Goal: Task Accomplishment & Management: Use online tool/utility

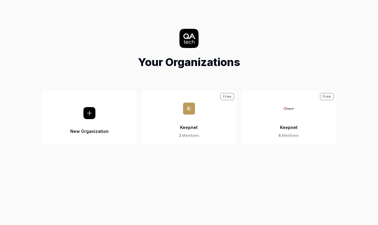
click at [282, 114] on button "Keepnet 6 Members Free" at bounding box center [289, 117] width 95 height 54
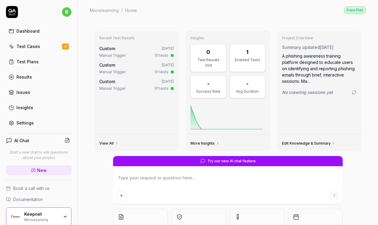
click at [40, 46] on link "Test Cases" at bounding box center [39, 46] width 66 height 12
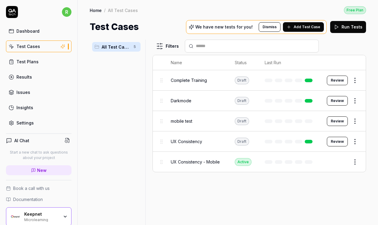
click at [58, 214] on div "Keepnet" at bounding box center [41, 213] width 35 height 5
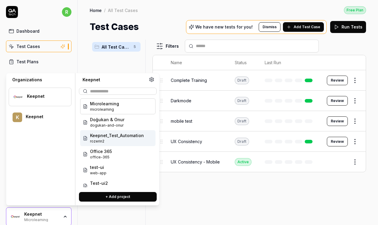
click at [130, 141] on span "rozerin2" at bounding box center [117, 140] width 54 height 5
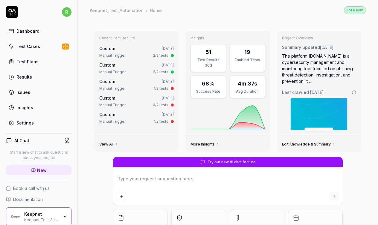
click at [49, 45] on link "Test Cases" at bounding box center [39, 46] width 66 height 12
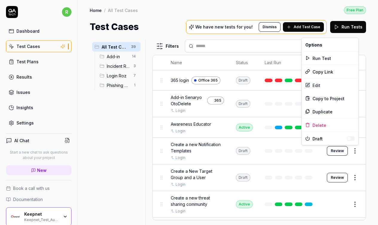
click at [357, 151] on html "r Dashboard Test Cases Test Plans Results Issues Insights Settings AI Chat Star…" at bounding box center [189, 112] width 378 height 225
click at [317, 60] on div "Run Test" at bounding box center [330, 57] width 57 height 13
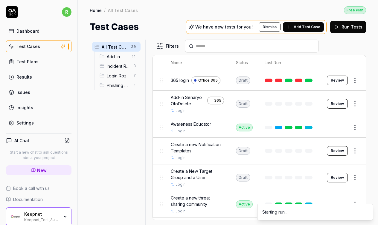
click at [338, 150] on button "Review" at bounding box center [337, 151] width 21 height 10
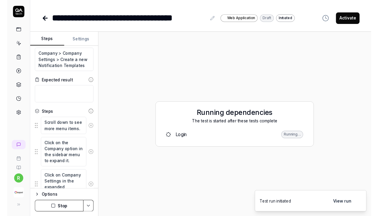
scroll to position [12, 0]
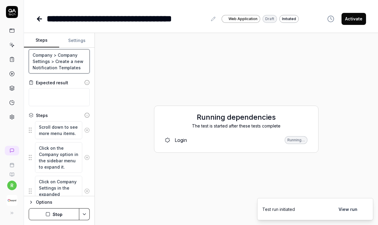
click at [54, 61] on textarea "Company > Company Settings > Create a new Notification Templates" at bounding box center [59, 61] width 61 height 24
drag, startPoint x: 54, startPoint y: 61, endPoint x: 85, endPoint y: 95, distance: 45.4
click at [85, 95] on div "Goal Company > Company Settings > Create a new Notification Templates Expected …" at bounding box center [59, 122] width 71 height 148
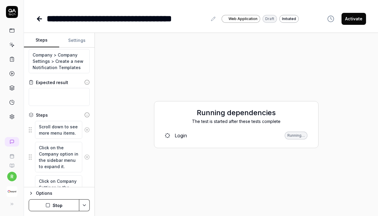
click at [124, 18] on div "**********" at bounding box center [127, 18] width 161 height 13
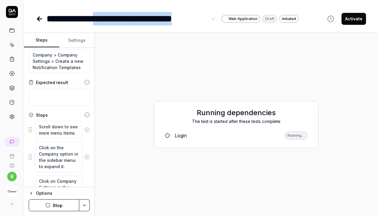
drag, startPoint x: 106, startPoint y: 18, endPoint x: 206, endPoint y: 20, distance: 99.4
click at [206, 20] on div "**********" at bounding box center [127, 18] width 161 height 13
copy div "**********"
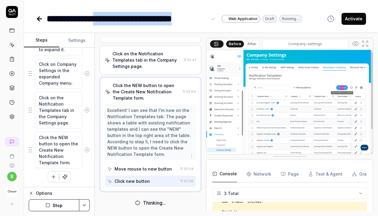
scroll to position [129, 0]
click at [66, 175] on icon "button" at bounding box center [64, 176] width 5 height 5
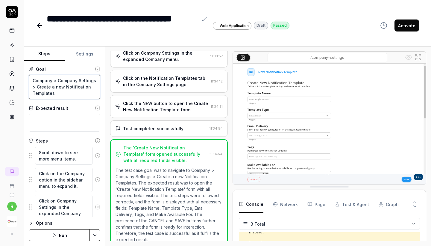
click at [69, 77] on textarea "Company > Company Settings > Create a new Notification Templates" at bounding box center [65, 87] width 72 height 24
type textarea "*"
type textarea "Company > Company Settings > Create a new Notification Templates"
type textarea "*"
type textarea "Company > Company Settings > Create a new Notification Templates"
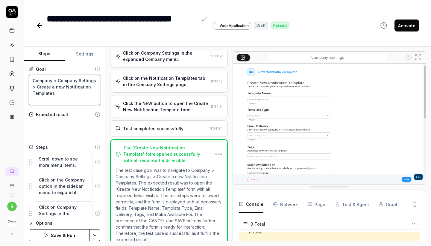
type textarea "*"
type textarea "Company > Company Settings > Create a new Notification Templates"
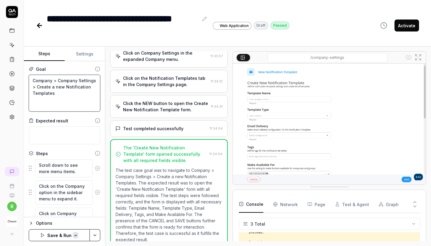
paste textarea "Fill in the template name, template type, email delivery, tags fields and click…"
type textarea "*"
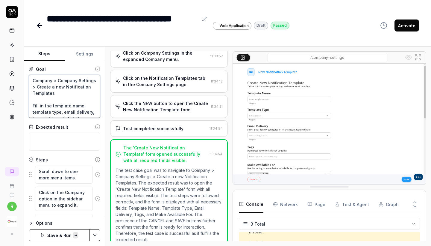
scroll to position [13, 0]
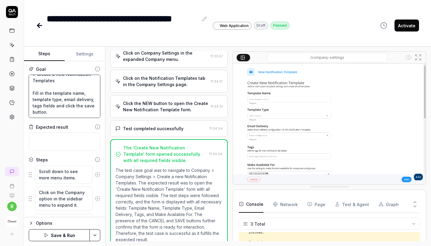
type textarea "Company > Company Settings > Create a new Notification Templates Fill in the te…"
click at [147, 100] on div "Click the NEW button to open the Create New Notification Template form." at bounding box center [165, 106] width 85 height 13
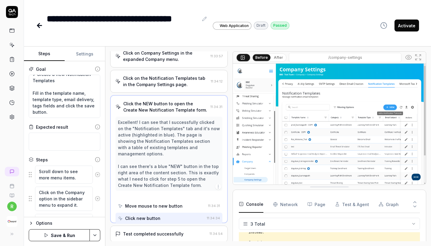
scroll to position [46, 0]
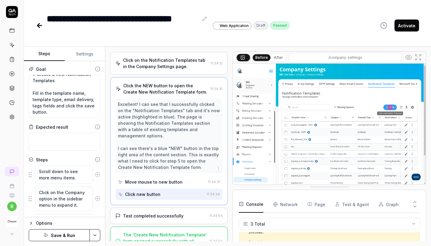
click at [170, 212] on div "Test completed successfully" at bounding box center [153, 215] width 60 height 6
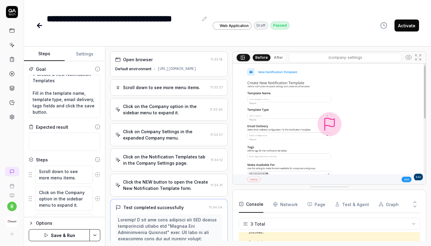
scroll to position [0, 0]
click at [170, 103] on div "Click on the Company option in the sidebar menu to expand it." at bounding box center [165, 109] width 84 height 13
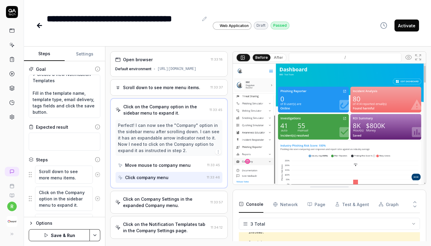
click at [174, 142] on div "Perfect! I can now see the "Company" option in the sidebar menu after scrolling…" at bounding box center [169, 137] width 102 height 31
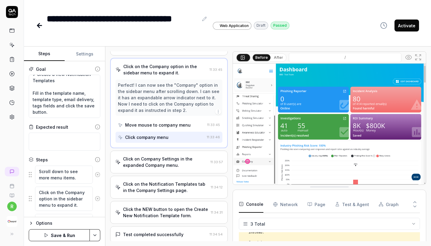
click at [172, 158] on div "Click on Company Settings in the expanded Company menu." at bounding box center [165, 161] width 85 height 13
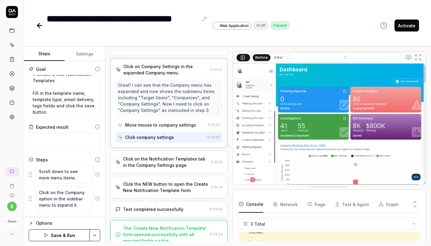
click at [172, 158] on div "Click on the Notification Templates tab in the Company Settings page." at bounding box center [165, 161] width 85 height 13
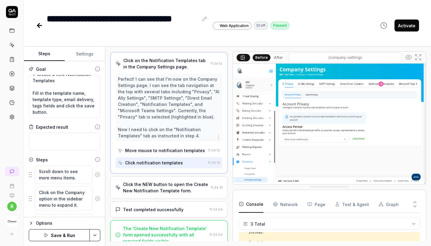
click at [169, 188] on div "Click the NEW button to open the Create New Notification Template form. 11:34:31" at bounding box center [169, 187] width 118 height 23
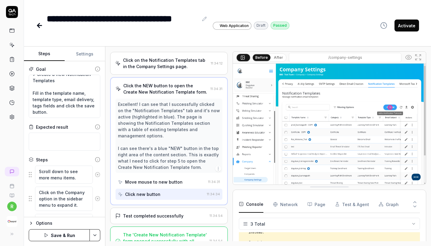
click at [168, 212] on div "Test completed successfully" at bounding box center [153, 215] width 60 height 6
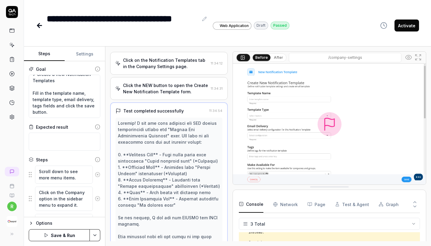
scroll to position [185, 0]
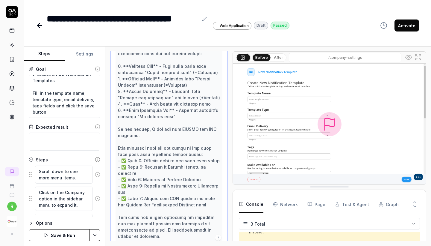
click at [47, 224] on div "Options Save & Run" at bounding box center [64, 230] width 81 height 29
click at [47, 224] on button "Save & Run" at bounding box center [59, 235] width 61 height 12
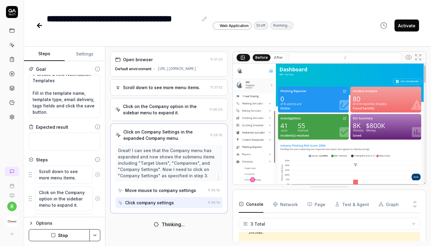
scroll to position [78, 0]
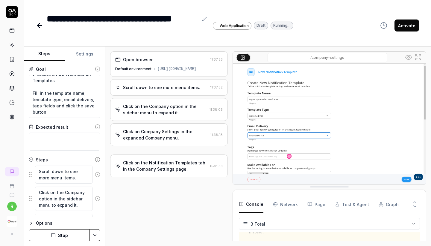
type textarea "*"
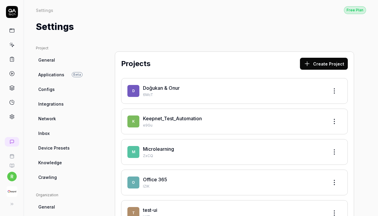
click at [169, 118] on link "Keepnet_Test_Automation" at bounding box center [172, 119] width 59 height 6
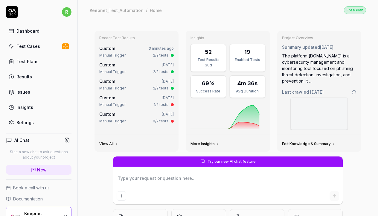
type textarea "*"
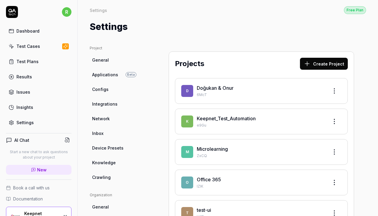
click at [216, 85] on link "Doğukan & Onur" at bounding box center [215, 88] width 37 height 6
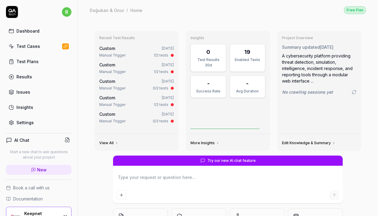
click at [34, 46] on div "Test Cases" at bounding box center [28, 46] width 24 height 6
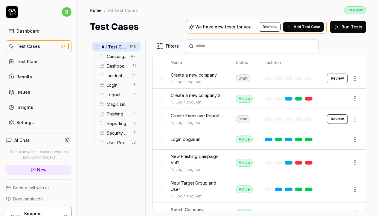
scroll to position [69, 0]
click at [355, 79] on html "r Dashboard Test Cases Test Plans Results Issues Insights Settings AI Chat Star…" at bounding box center [189, 108] width 378 height 216
drag, startPoint x: 257, startPoint y: 111, endPoint x: 285, endPoint y: 97, distance: 31.7
click at [257, 111] on html "r Dashboard Test Cases Test Plans Results Issues Insights Settings AI Chat Star…" at bounding box center [189, 108] width 378 height 216
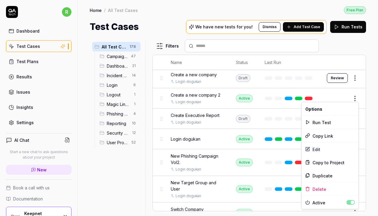
click at [352, 96] on html "r Dashboard Test Cases Test Plans Results Issues Insights Settings AI Chat Star…" at bounding box center [189, 108] width 378 height 216
click at [315, 149] on div "Edit" at bounding box center [330, 149] width 57 height 13
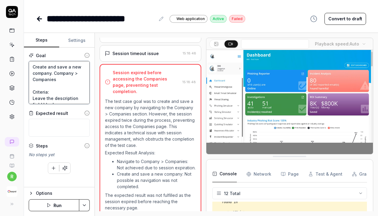
drag, startPoint x: 78, startPoint y: 99, endPoint x: 1, endPoint y: 35, distance: 99.7
click at [1, 35] on div "**********" at bounding box center [189, 108] width 378 height 216
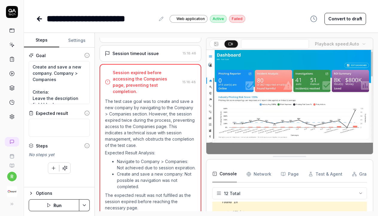
click at [40, 20] on icon at bounding box center [38, 19] width 2 height 4
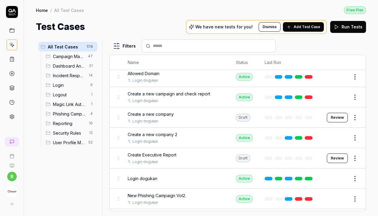
scroll to position [56, 0]
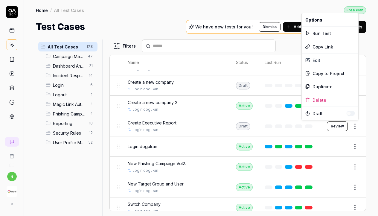
click at [358, 121] on body "r Home / All Test Cases Free Plan Home / All Test Cases Free Plan Test Cases We…" at bounding box center [189, 108] width 378 height 216
click at [319, 59] on div "Edit" at bounding box center [330, 60] width 57 height 13
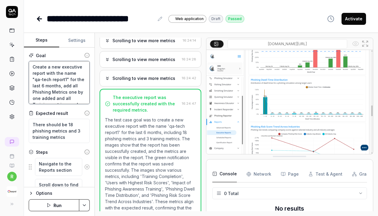
drag, startPoint x: 63, startPoint y: 93, endPoint x: 7, endPoint y: 30, distance: 84.4
click at [7, 30] on div "**********" at bounding box center [189, 108] width 378 height 216
drag, startPoint x: 45, startPoint y: 16, endPoint x: 139, endPoint y: 26, distance: 94.8
click at [139, 26] on div "**********" at bounding box center [201, 108] width 354 height 216
drag, startPoint x: 155, startPoint y: 20, endPoint x: 48, endPoint y: 17, distance: 107.8
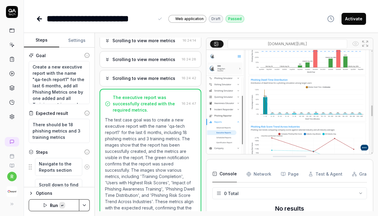
click at [48, 17] on div "**********" at bounding box center [105, 18] width 117 height 13
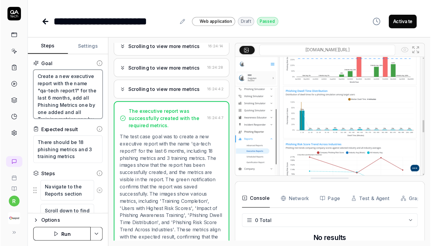
scroll to position [6, 0]
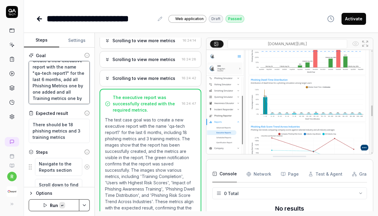
drag, startPoint x: 31, startPoint y: 66, endPoint x: 90, endPoint y: 141, distance: 95.4
click at [90, 141] on div "Goal Create a new executive report with the name "qa-tech report1" for the last…" at bounding box center [59, 118] width 71 height 140
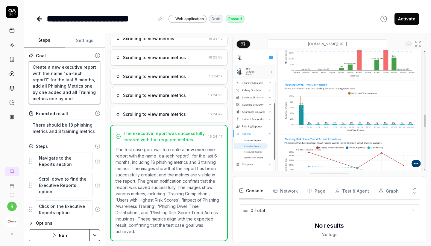
scroll to position [781, 0]
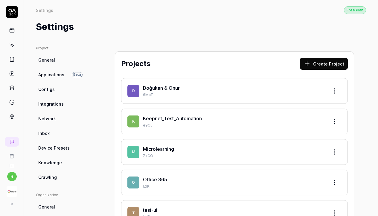
click at [181, 114] on div "K Keepnet_Test_Automation e9Gu" at bounding box center [234, 122] width 227 height 26
click at [183, 117] on link "Keepnet_Test_Automation" at bounding box center [172, 119] width 59 height 6
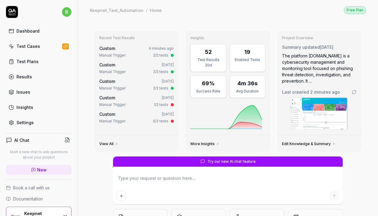
type textarea "*"
click at [31, 48] on div "Test Cases" at bounding box center [28, 46] width 24 height 6
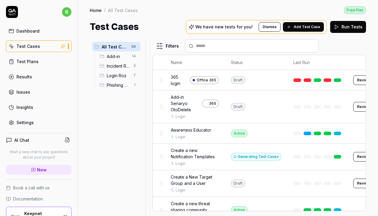
click at [313, 30] on button "Add Test Case" at bounding box center [303, 27] width 41 height 10
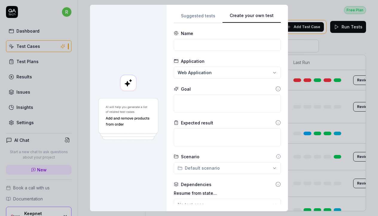
click at [266, 19] on button "Create your own test" at bounding box center [252, 17] width 58 height 11
click at [218, 48] on input at bounding box center [227, 45] width 107 height 12
paste input "Create Executive Report"
type input "Create Executive Report"
click at [207, 94] on div "Goal" at bounding box center [227, 99] width 107 height 27
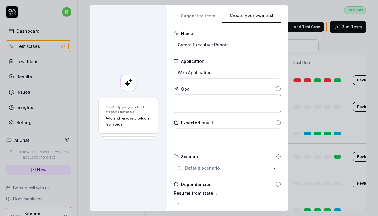
click at [207, 100] on textarea at bounding box center [227, 104] width 107 height 18
paste textarea "Create a new executive report with the name "qa-tech report1" for the last 6 mo…"
type textarea "*"
type textarea "Create a new executive report with the name "qa-tech report1" for the last 6 mo…"
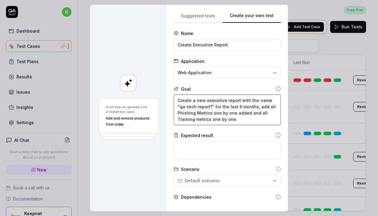
click at [212, 106] on textarea "Create a new executive report with the name "qa-tech report1" for the last 6 mo…" at bounding box center [227, 110] width 107 height 31
type textarea "*"
type textarea "Create a new executive report with the name "qa-tech report" for the last 6 mon…"
type textarea "*"
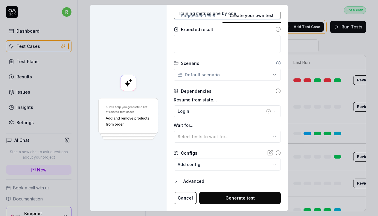
scroll to position [106, 0]
type textarea "Create a new executive report with the name "qa-tech report2" for the last 6 mo…"
click at [258, 197] on button "Generate test" at bounding box center [240, 199] width 82 height 12
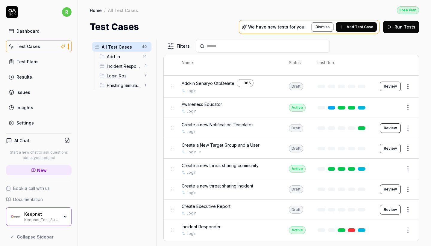
scroll to position [57, 0]
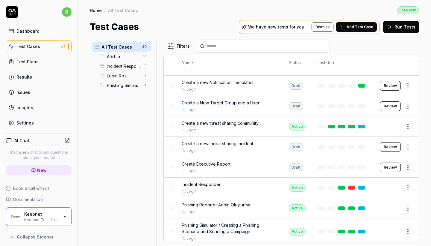
click at [378, 168] on button "Review" at bounding box center [390, 167] width 21 height 10
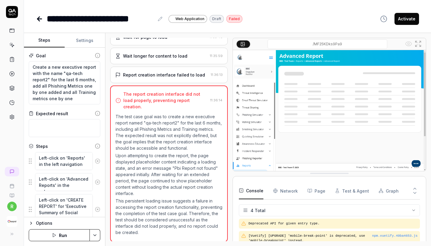
scroll to position [95, 0]
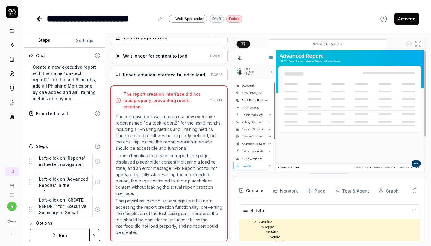
click at [174, 78] on div "Report creation interface failed to load" at bounding box center [164, 75] width 82 height 6
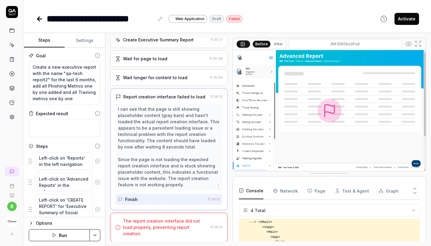
scroll to position [72, 0]
click at [173, 216] on div "The report creation interface did not load properly, preventing report creation." at bounding box center [165, 227] width 85 height 19
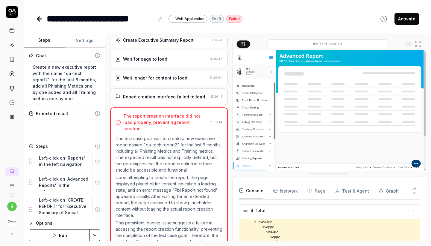
scroll to position [93, 0]
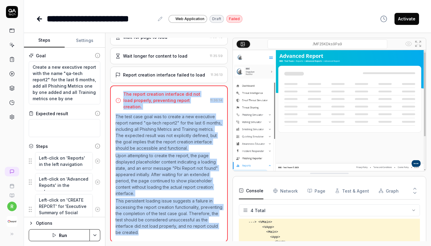
copy div "The report creation interface did not load properly, preventing report creation…"
drag, startPoint x: 120, startPoint y: 95, endPoint x: 181, endPoint y: 237, distance: 154.9
click at [181, 216] on div "The report creation interface did not load properly, preventing report creation…" at bounding box center [169, 163] width 118 height 156
click at [67, 216] on button "Run" at bounding box center [59, 235] width 61 height 12
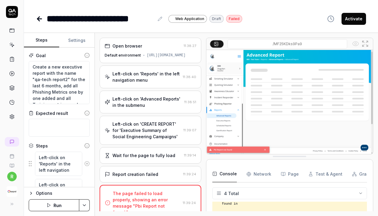
scroll to position [95, 0]
type textarea "*"
